Goal: Task Accomplishment & Management: Complete application form

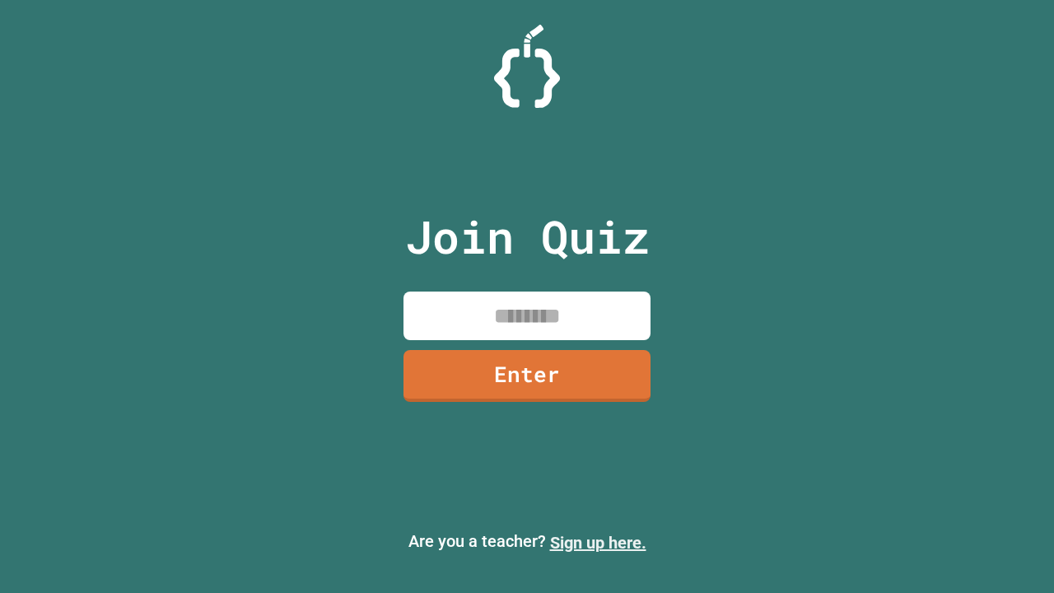
click at [598, 543] on link "Sign up here." at bounding box center [598, 543] width 96 height 20
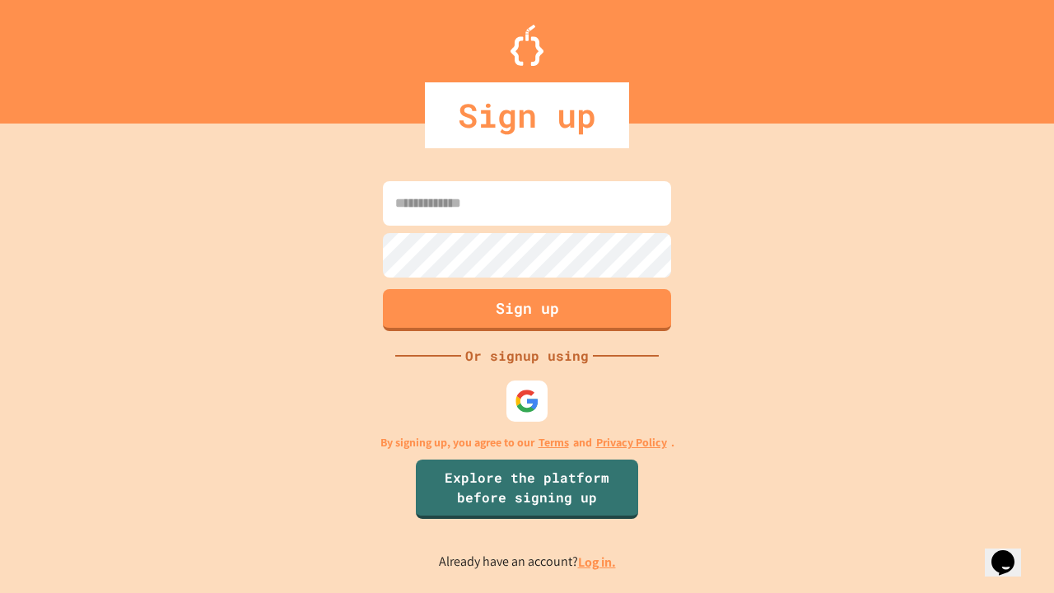
click at [598, 562] on link "Log in." at bounding box center [597, 561] width 38 height 17
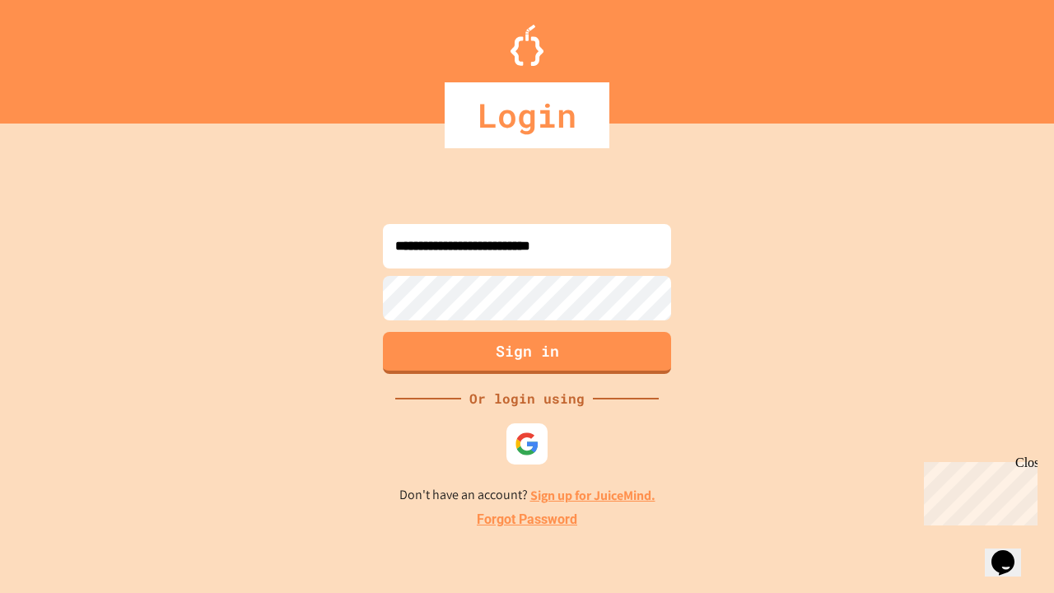
type input "**********"
